Goal: Navigation & Orientation: Find specific page/section

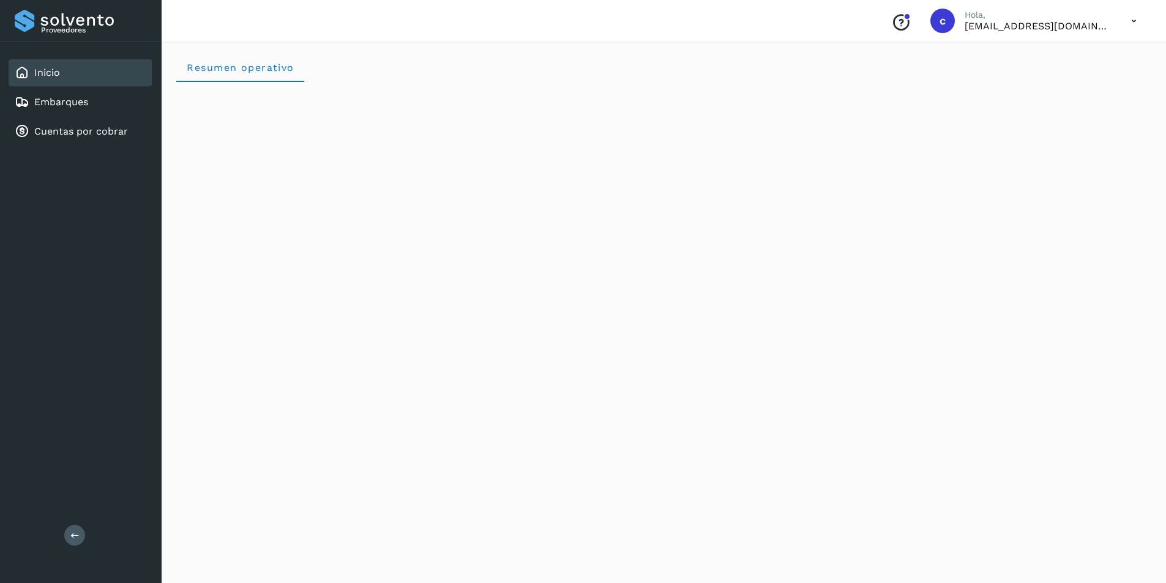
click at [1135, 27] on icon at bounding box center [1133, 21] width 25 height 25
click at [1107, 56] on div "Cerrar sesión" at bounding box center [1073, 54] width 146 height 23
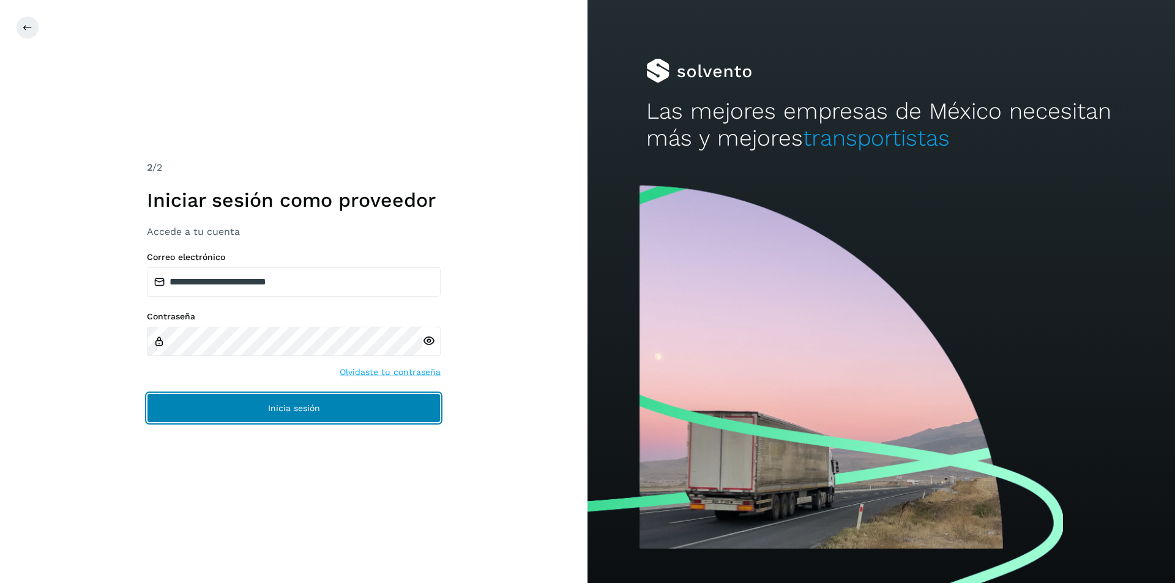
click at [331, 400] on button "Inicia sesión" at bounding box center [294, 408] width 294 height 29
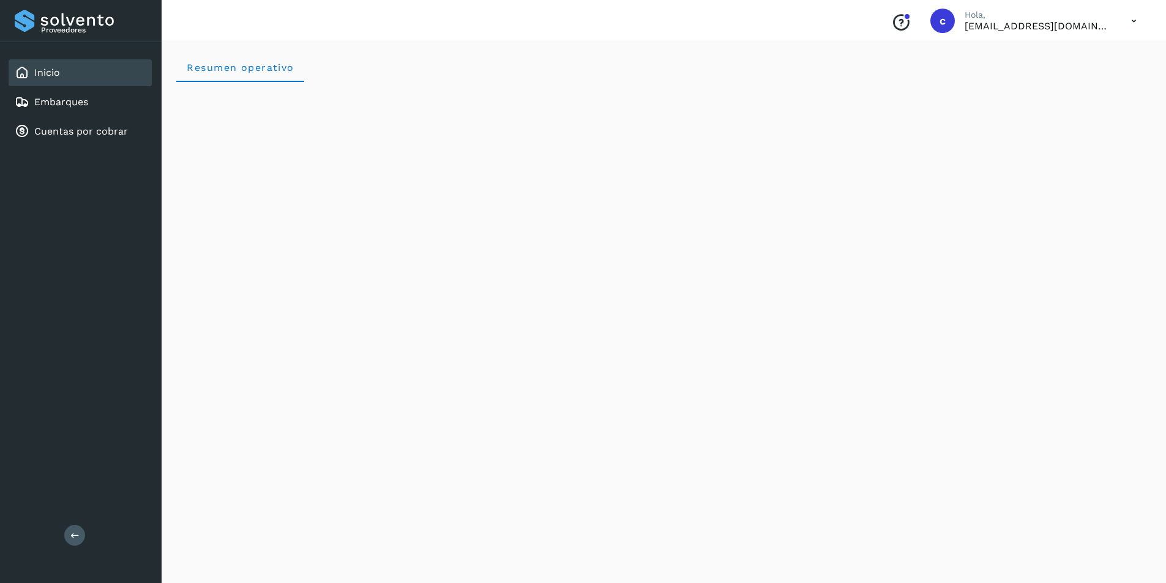
click at [71, 64] on div "Inicio" at bounding box center [80, 72] width 143 height 27
click at [80, 106] on link "Embarques" at bounding box center [61, 102] width 54 height 12
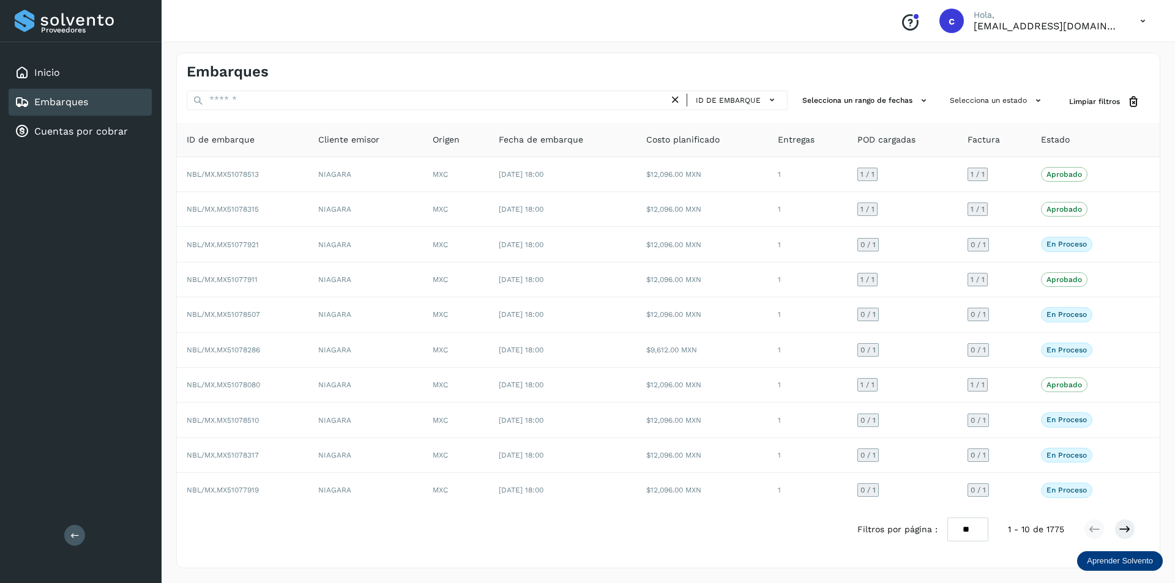
click at [1146, 21] on icon at bounding box center [1143, 21] width 25 height 25
click at [1102, 67] on div "Cerrar sesión" at bounding box center [1082, 55] width 146 height 43
click at [1102, 54] on div "Embarques" at bounding box center [668, 67] width 983 height 28
click at [1142, 18] on icon at bounding box center [1143, 21] width 25 height 25
click at [1098, 56] on div "Cerrar sesión" at bounding box center [1082, 54] width 146 height 23
